Goal: Task Accomplishment & Management: Manage account settings

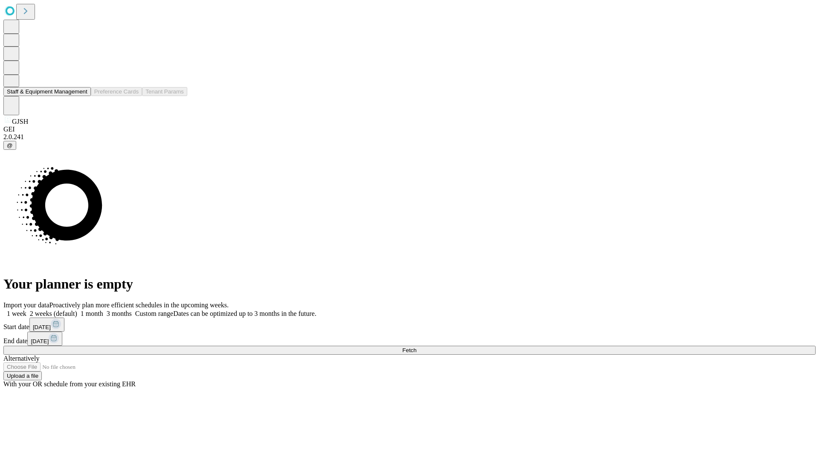
click at [82, 96] on button "Staff & Equipment Management" at bounding box center [46, 91] width 87 height 9
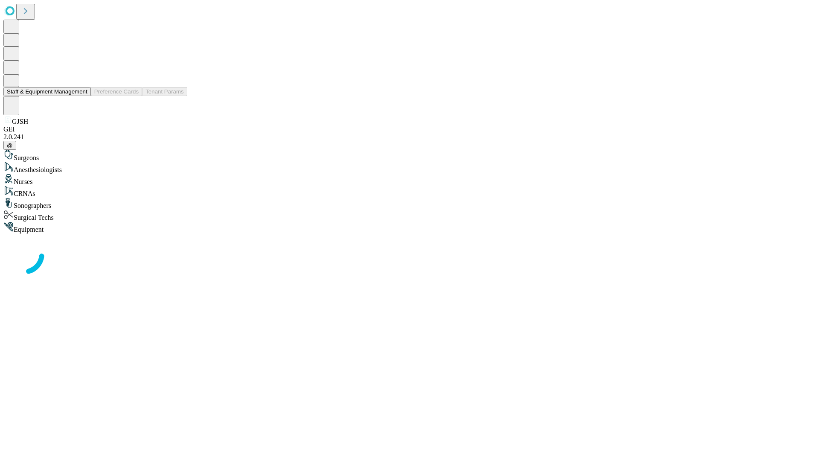
click at [82, 96] on button "Staff & Equipment Management" at bounding box center [46, 91] width 87 height 9
